Goal: Transaction & Acquisition: Purchase product/service

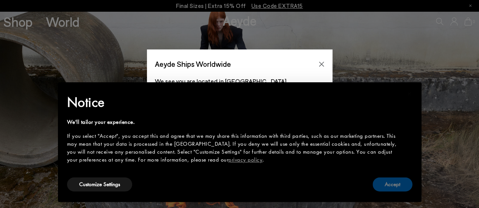
click at [383, 188] on button "Accept" at bounding box center [392, 185] width 40 height 14
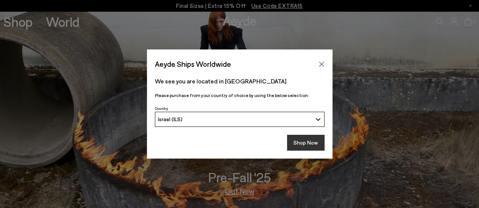
click at [317, 139] on button "Shop Now" at bounding box center [305, 143] width 37 height 16
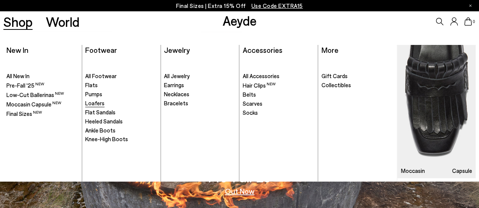
click at [98, 106] on span "Loafers" at bounding box center [94, 103] width 19 height 7
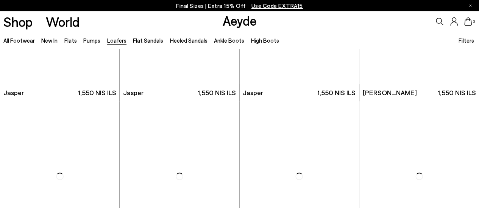
scroll to position [378, 0]
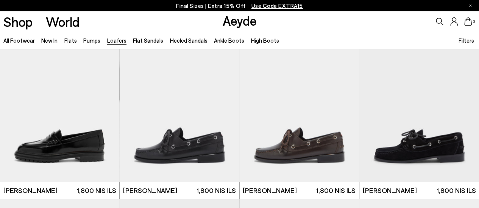
scroll to position [530, 0]
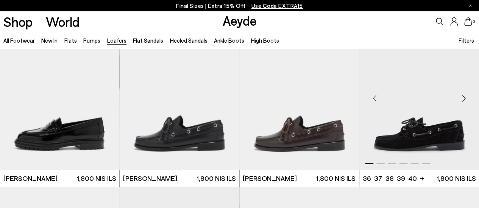
click at [465, 96] on div "Next slide" at bounding box center [463, 98] width 23 height 23
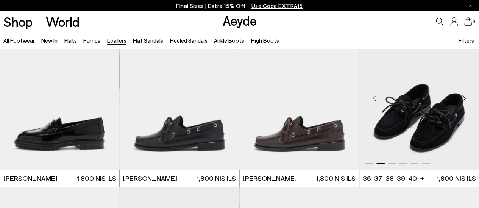
click at [465, 95] on div "Next slide" at bounding box center [463, 98] width 23 height 23
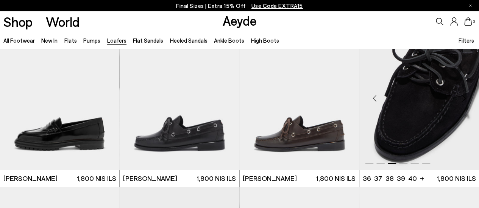
click at [465, 95] on div "Next slide" at bounding box center [463, 98] width 23 height 23
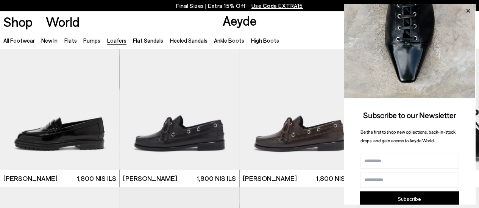
click at [468, 11] on icon at bounding box center [468, 11] width 4 height 4
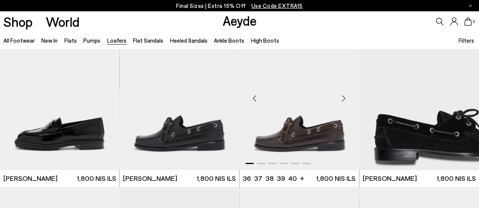
click at [345, 96] on div "Next slide" at bounding box center [343, 98] width 23 height 23
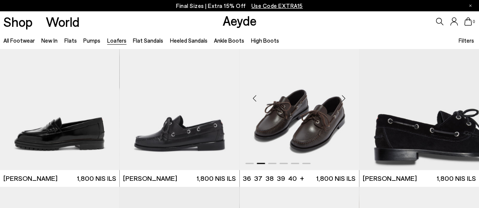
click at [345, 96] on div "Next slide" at bounding box center [343, 98] width 23 height 23
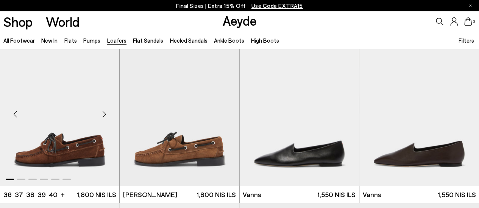
scroll to position [719, 0]
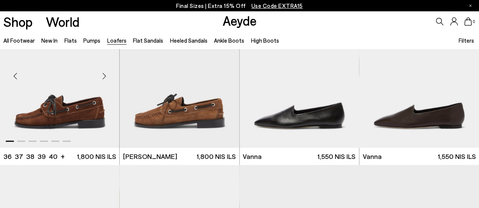
click at [103, 75] on div "Next slide" at bounding box center [104, 76] width 23 height 23
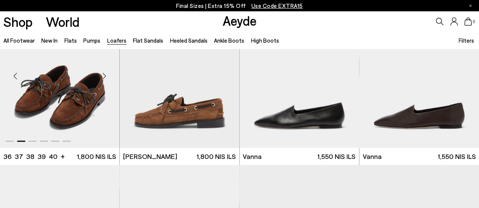
click at [103, 75] on div "Next slide" at bounding box center [104, 76] width 23 height 23
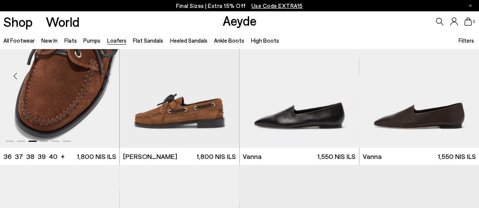
click at [103, 75] on div "Next slide" at bounding box center [104, 76] width 23 height 23
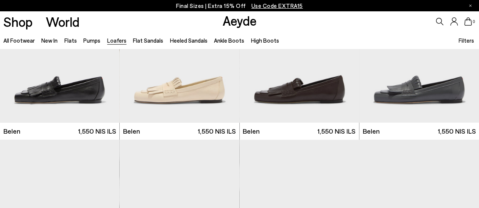
scroll to position [76, 0]
